Goal: Information Seeking & Learning: Understand process/instructions

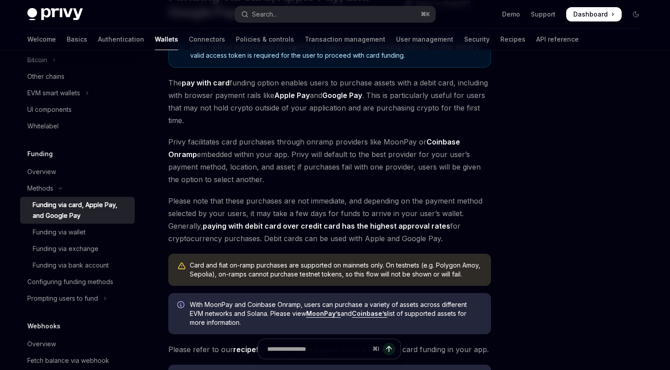
scroll to position [94, 0]
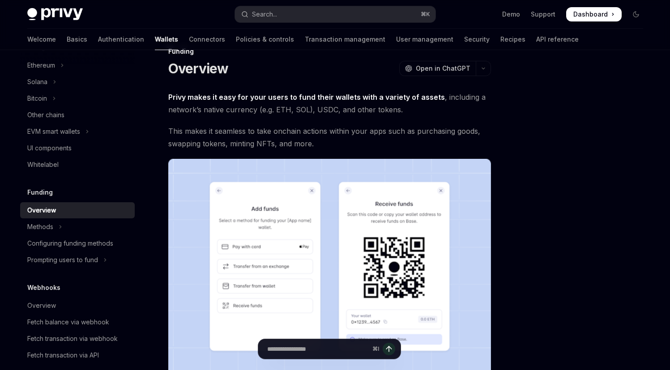
scroll to position [14, 0]
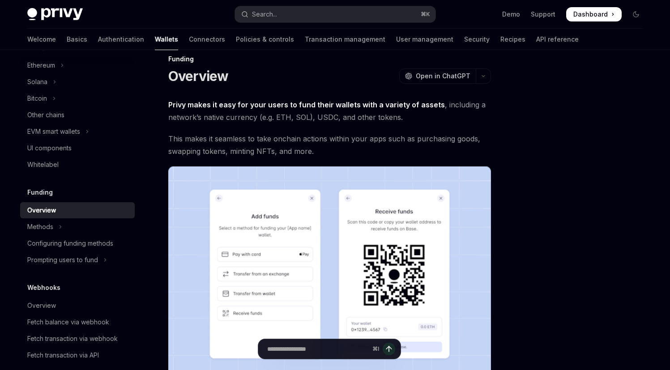
click at [230, 128] on div "Privy makes it easy for your users to fund their wallets with a variety of asse…" at bounding box center [329, 320] width 323 height 445
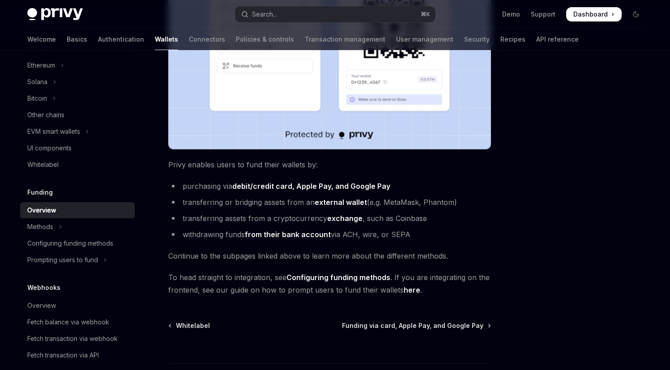
scroll to position [263, 0]
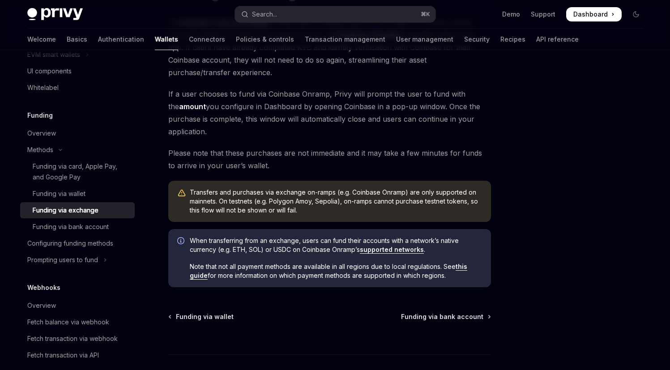
scroll to position [99, 0]
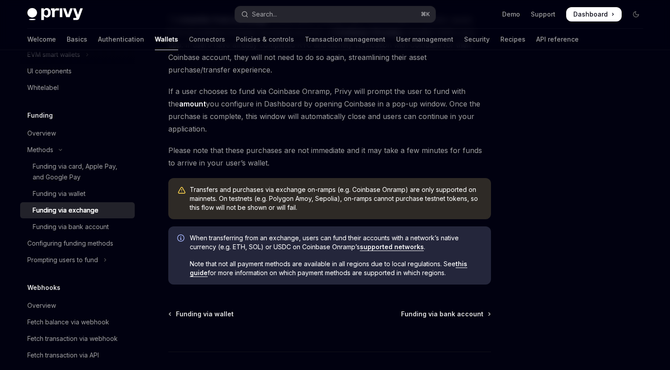
click at [516, 139] on div at bounding box center [582, 219] width 136 height 302
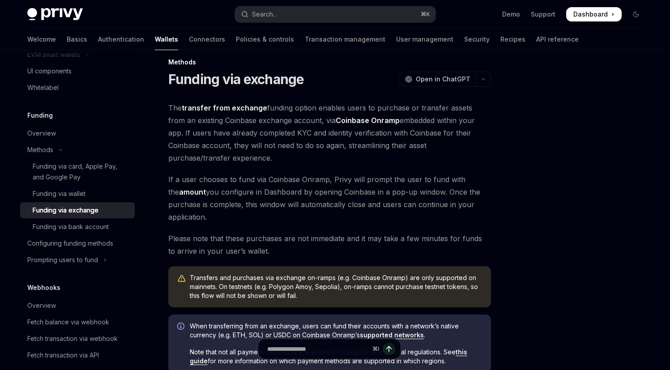
scroll to position [0, 0]
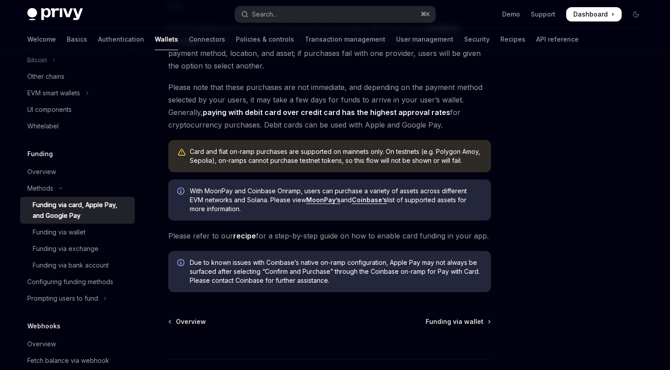
scroll to position [226, 0]
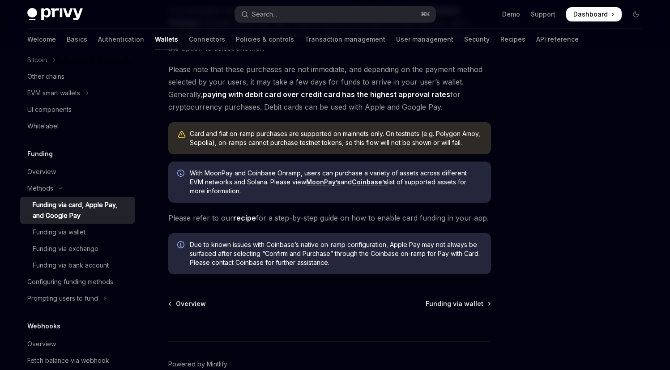
click at [307, 244] on span "Due to known issues with Coinbase’s native on-ramp configuration, Apple Pay may…" at bounding box center [336, 253] width 292 height 27
click at [359, 243] on span "Due to known issues with Coinbase’s native on-ramp configuration, Apple Pay may…" at bounding box center [336, 253] width 292 height 27
click at [397, 242] on span "Due to known issues with Coinbase’s native on-ramp configuration, Apple Pay may…" at bounding box center [336, 253] width 292 height 27
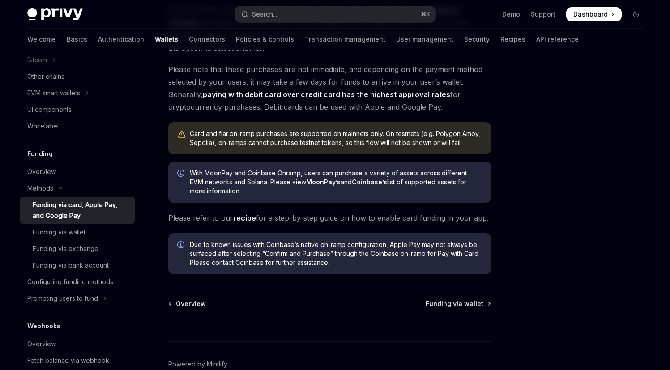
click at [397, 242] on span "Due to known issues with Coinbase’s native on-ramp configuration, Apple Pay may…" at bounding box center [336, 253] width 292 height 27
click at [468, 251] on span "Due to known issues with Coinbase’s native on-ramp configuration, Apple Pay may…" at bounding box center [336, 253] width 292 height 27
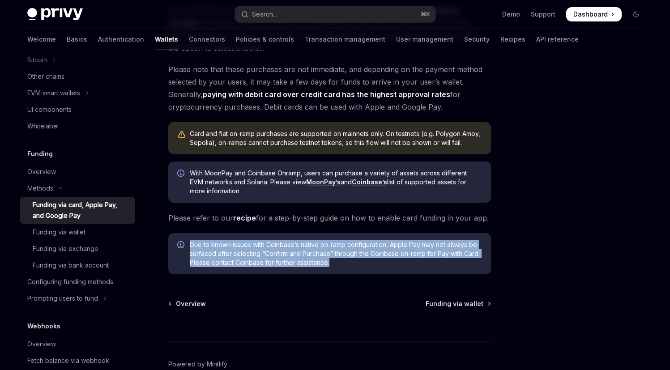
drag, startPoint x: 338, startPoint y: 265, endPoint x: 190, endPoint y: 246, distance: 149.7
click at [190, 246] on span "Due to known issues with Coinbase’s native on-ramp configuration, Apple Pay may…" at bounding box center [336, 253] width 292 height 27
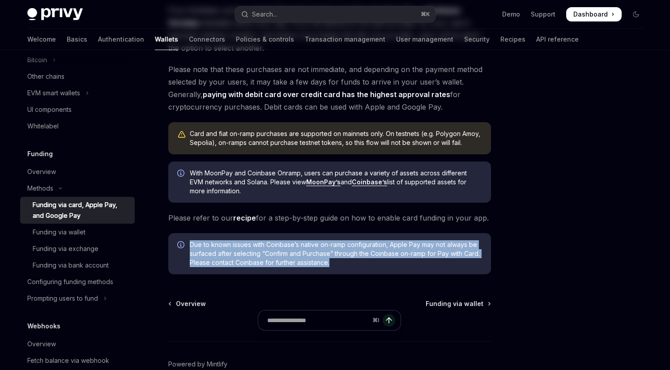
scroll to position [0, 0]
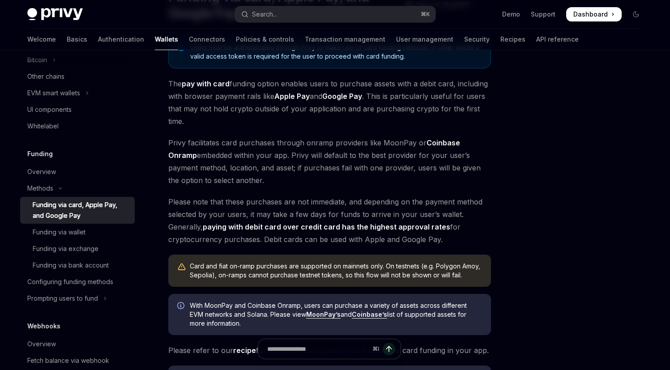
scroll to position [105, 0]
